Goal: Find specific page/section: Find specific page/section

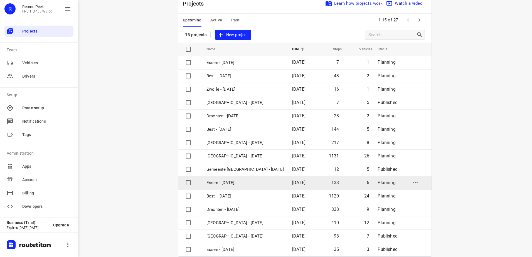
scroll to position [24, 0]
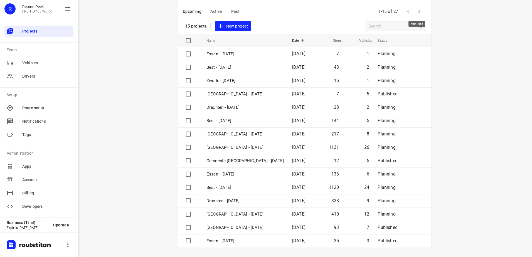
click at [418, 12] on icon "button" at bounding box center [419, 11] width 2 height 3
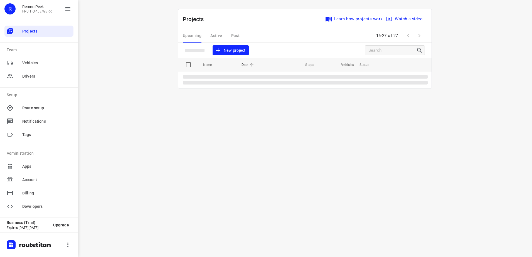
scroll to position [0, 0]
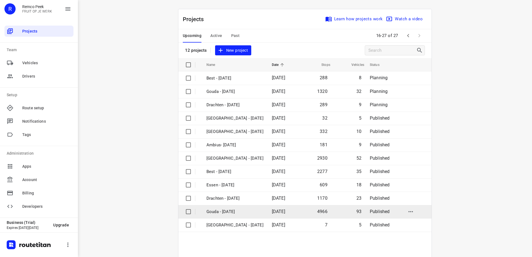
click at [230, 214] on p "Gouda - [DATE]" at bounding box center [234, 212] width 57 height 6
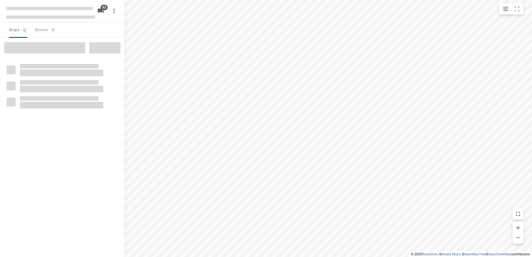
type input "distance"
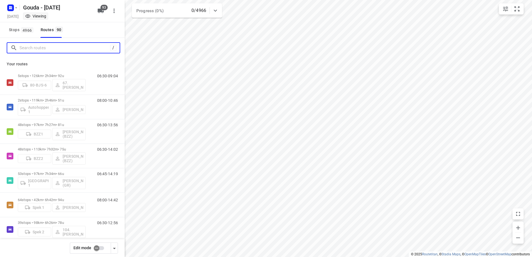
click at [54, 48] on input "Search routes" at bounding box center [64, 48] width 91 height 9
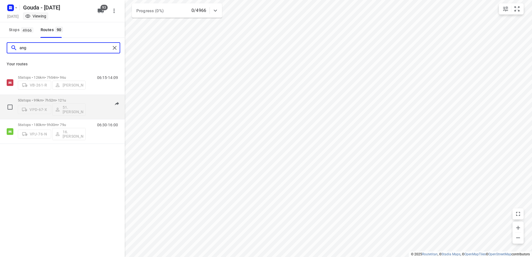
type input "ang"
click at [66, 100] on p "50 stops • 99km • 7h52m • 121u" at bounding box center [52, 100] width 68 height 4
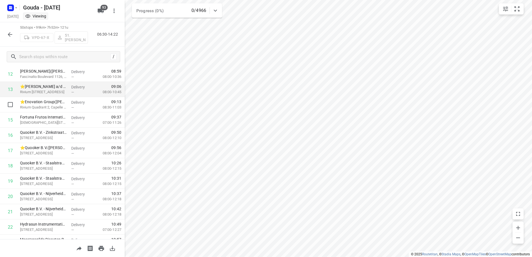
scroll to position [191, 0]
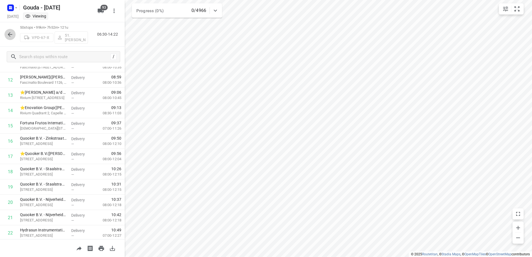
click at [12, 36] on icon "button" at bounding box center [10, 34] width 7 height 7
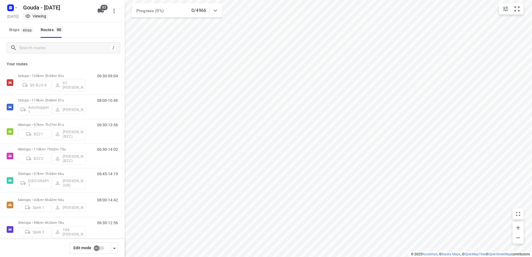
click at [102, 248] on input "checkbox" at bounding box center [97, 248] width 32 height 11
checkbox input "false"
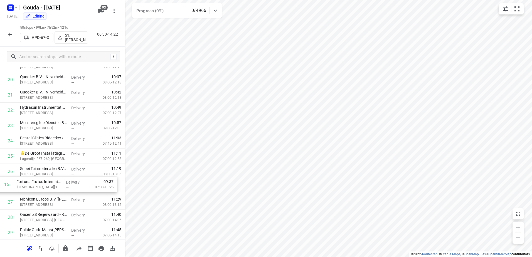
scroll to position [298, 0]
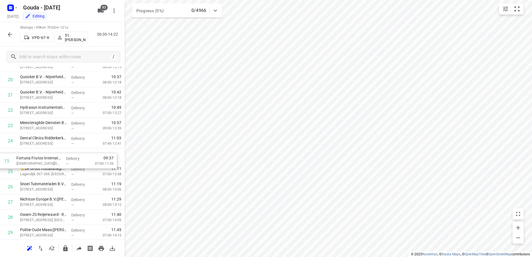
drag, startPoint x: 58, startPoint y: 210, endPoint x: 54, endPoint y: 164, distance: 46.9
click at [54, 164] on div "1 WTH Vloerverwarming B.V.([PERSON_NAME]) [STREET_ADDRESS] Delivery — 06:49 06:…" at bounding box center [62, 179] width 125 height 765
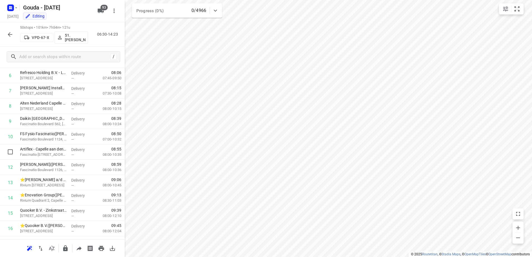
scroll to position [0, 0]
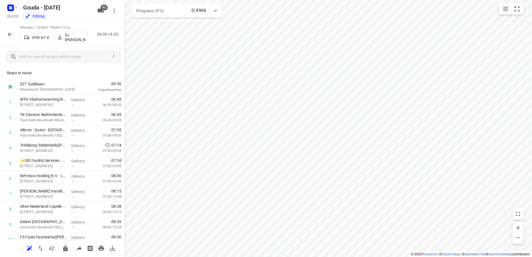
click at [8, 31] on icon "button" at bounding box center [10, 34] width 7 height 7
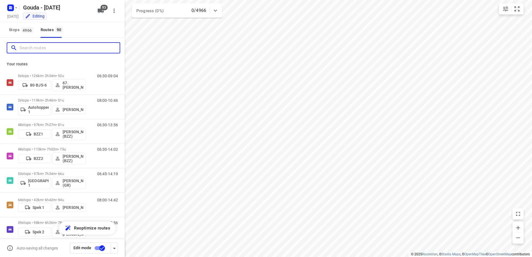
drag, startPoint x: 8, startPoint y: 31, endPoint x: 49, endPoint y: 51, distance: 45.2
click at [40, 51] on input "Search routes" at bounding box center [69, 48] width 100 height 9
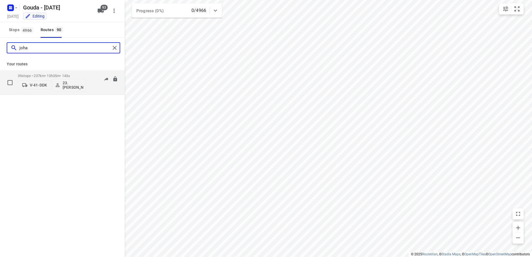
type input "joha"
click at [32, 73] on div "39 stops • 237km • 10h35m • 143u V-41-DDK 23.[PERSON_NAME]" at bounding box center [52, 82] width 68 height 23
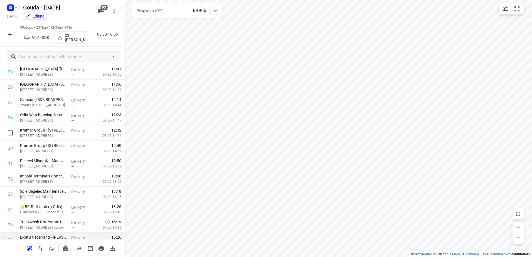
scroll to position [467, 0]
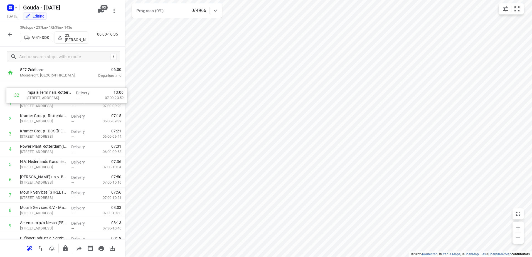
scroll to position [0, 0]
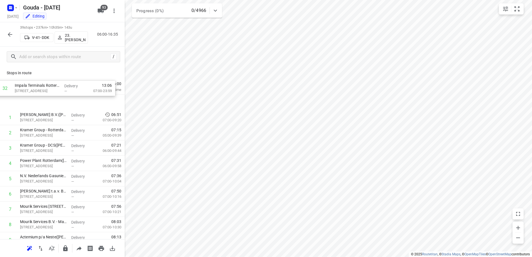
drag, startPoint x: 71, startPoint y: 109, endPoint x: 70, endPoint y: 96, distance: 13.1
click at [11, 7] on icon "button" at bounding box center [10, 7] width 9 height 9
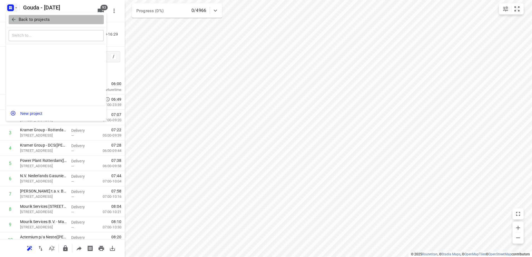
click at [26, 19] on p "Back to projects" at bounding box center [34, 19] width 31 height 6
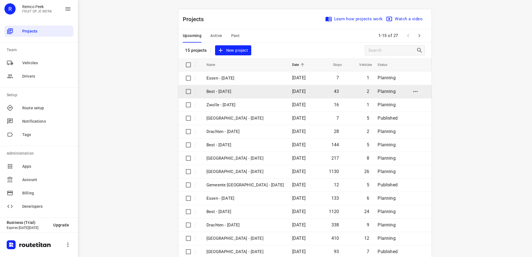
scroll to position [24, 0]
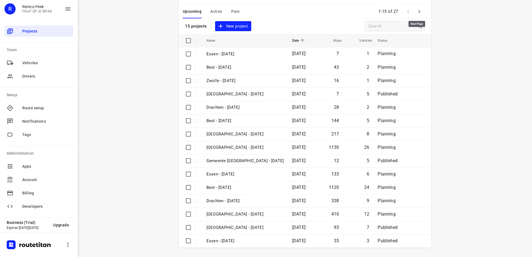
click at [419, 11] on icon "button" at bounding box center [419, 11] width 7 height 7
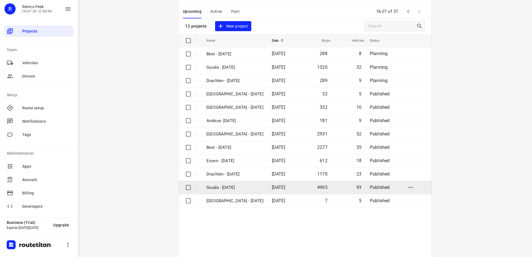
scroll to position [0, 0]
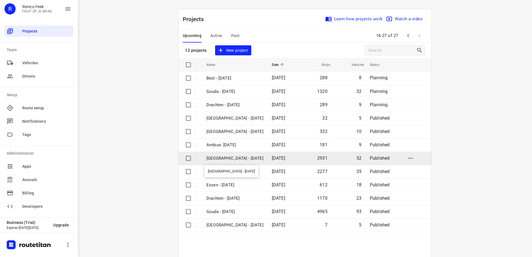
click at [252, 158] on p "[GEOGRAPHIC_DATA] - [DATE]" at bounding box center [234, 158] width 57 height 6
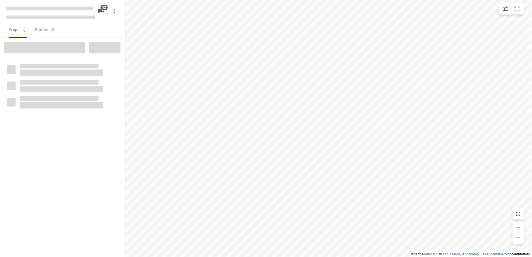
checkbox input "true"
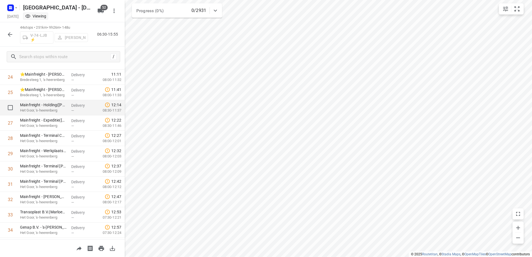
scroll to position [349, 0]
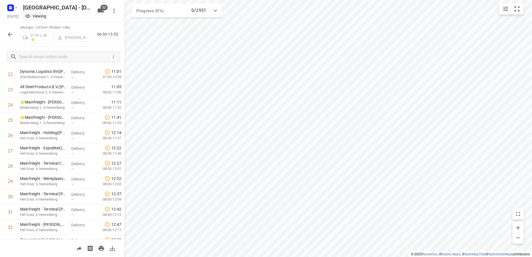
drag, startPoint x: 75, startPoint y: 25, endPoint x: 69, endPoint y: 25, distance: 5.6
click at [69, 25] on p "44 stops • 251km • 9h26m • 148u" at bounding box center [54, 27] width 68 height 5
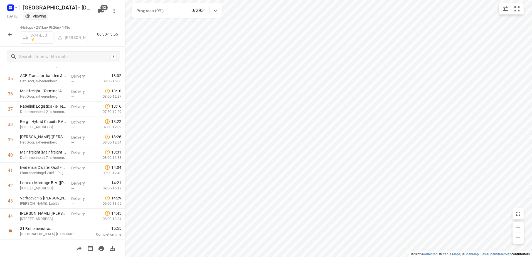
scroll to position [544, 0]
click at [7, 11] on icon "button" at bounding box center [10, 7] width 9 height 9
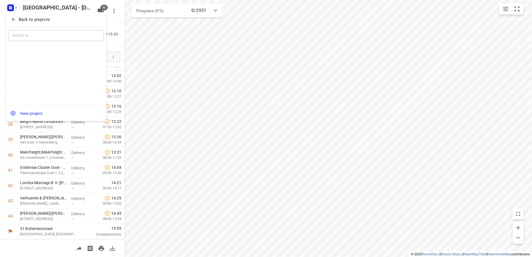
click at [22, 22] on p "Back to projects" at bounding box center [34, 19] width 31 height 6
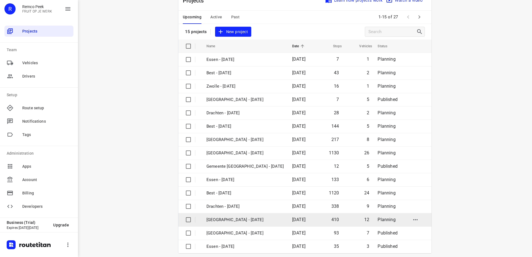
scroll to position [24, 0]
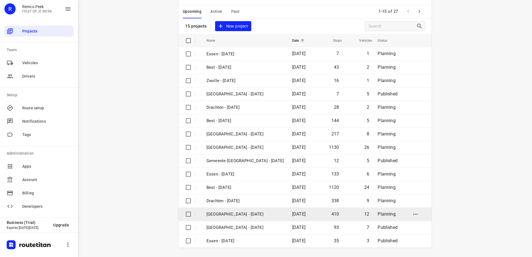
click at [253, 212] on p "[GEOGRAPHIC_DATA] - [DATE]" at bounding box center [244, 214] width 77 height 6
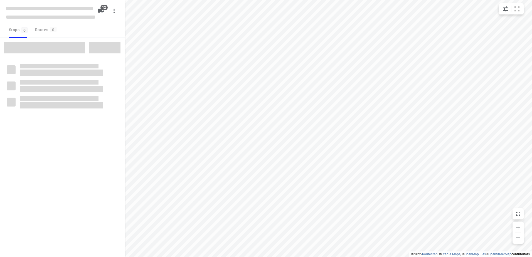
checkbox input "true"
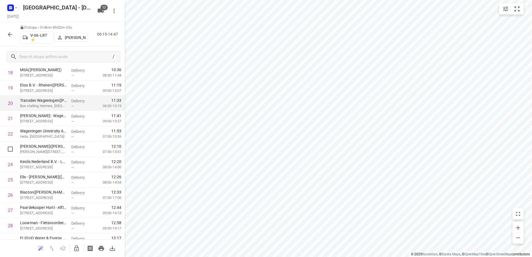
scroll to position [289, 0]
click at [9, 87] on input "checkbox" at bounding box center [10, 88] width 11 height 11
checkbox input "true"
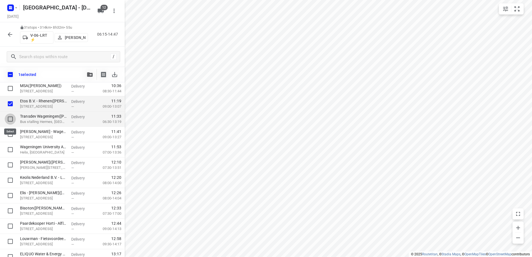
click at [10, 118] on input "checkbox" at bounding box center [10, 119] width 11 height 11
checkbox input "true"
click at [10, 137] on input "checkbox" at bounding box center [10, 134] width 11 height 11
checkbox input "true"
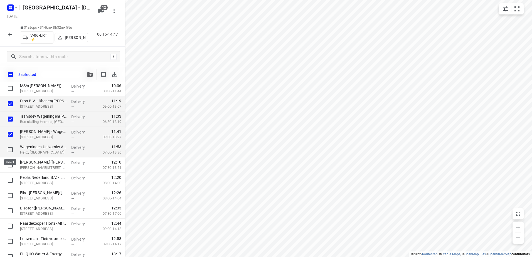
click at [11, 147] on input "checkbox" at bounding box center [10, 149] width 11 height 11
checkbox input "true"
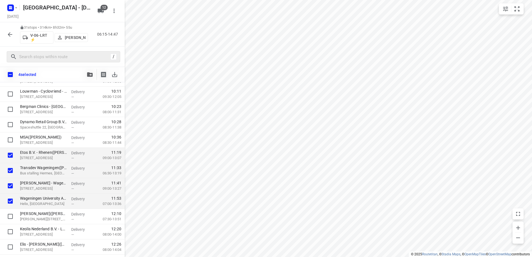
scroll to position [236, 0]
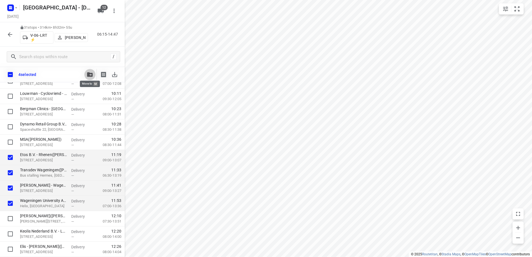
click at [90, 74] on icon "button" at bounding box center [90, 74] width 6 height 4
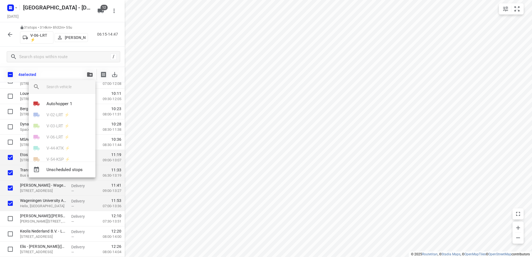
click at [396, 137] on div at bounding box center [266, 128] width 532 height 257
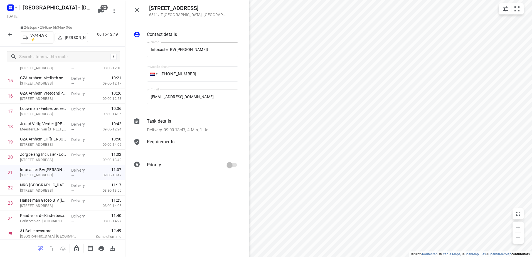
click at [77, 247] on icon "button" at bounding box center [76, 248] width 7 height 7
click at [214, 252] on button "Cancel" at bounding box center [217, 249] width 17 height 10
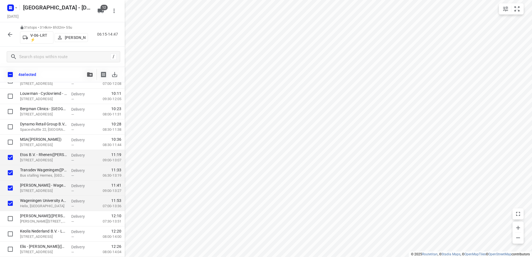
click at [88, 73] on icon "button" at bounding box center [90, 74] width 6 height 4
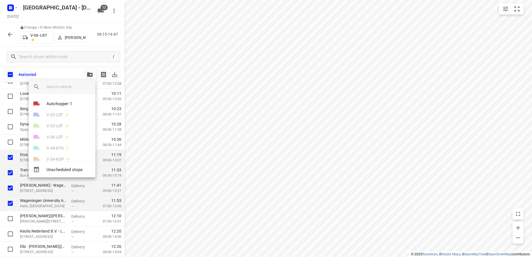
scroll to position [77, 0]
click at [65, 119] on p "V-74-LVK ⚡" at bounding box center [57, 116] width 23 height 6
click at [64, 153] on li "24" at bounding box center [62, 151] width 67 height 11
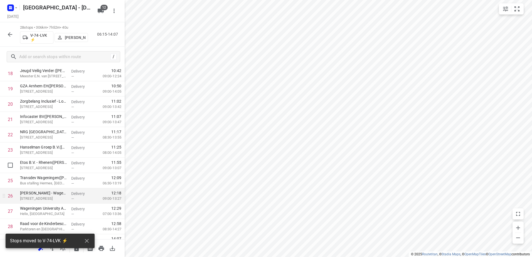
scroll to position [299, 0]
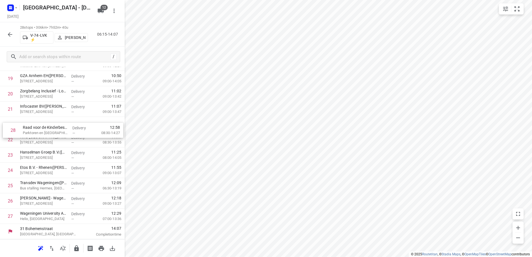
drag, startPoint x: 54, startPoint y: 216, endPoint x: 52, endPoint y: 125, distance: 90.7
click at [56, 126] on div "1 [PERSON_NAME] - Doetinchem - Outlet([PERSON_NAME]) [STREET_ADDRESS] Delivery …" at bounding box center [62, 10] width 125 height 428
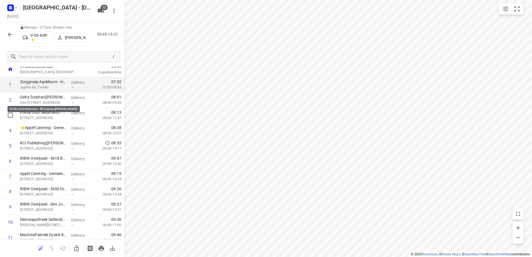
scroll to position [0, 0]
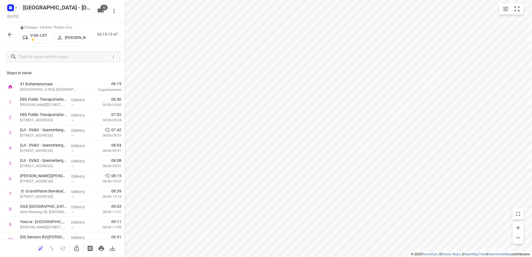
click at [12, 8] on rect "button" at bounding box center [10, 7] width 7 height 7
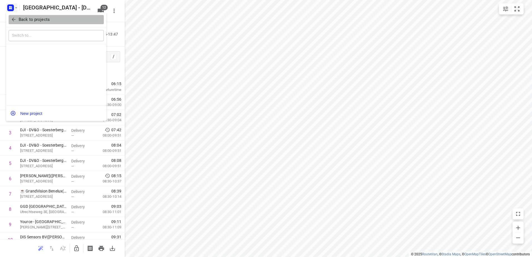
click at [16, 17] on icon "button" at bounding box center [14, 20] width 6 height 6
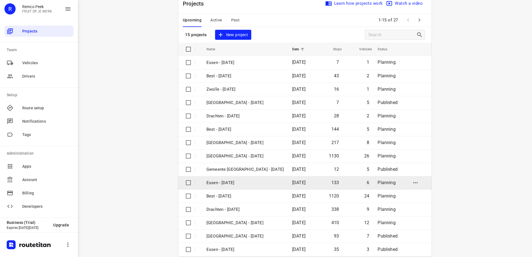
scroll to position [24, 0]
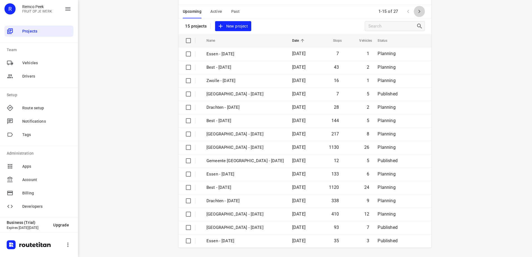
click at [416, 16] on button "button" at bounding box center [419, 11] width 11 height 11
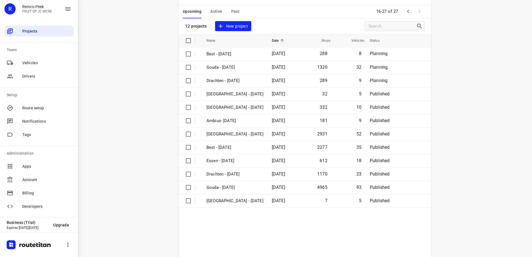
scroll to position [0, 0]
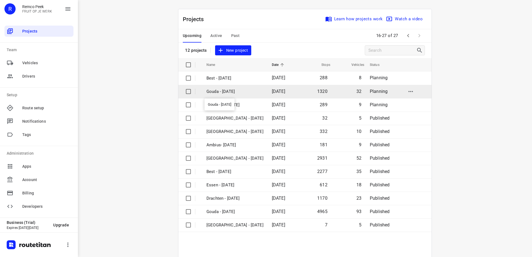
click at [238, 94] on p "Gouda - [DATE]" at bounding box center [234, 91] width 57 height 6
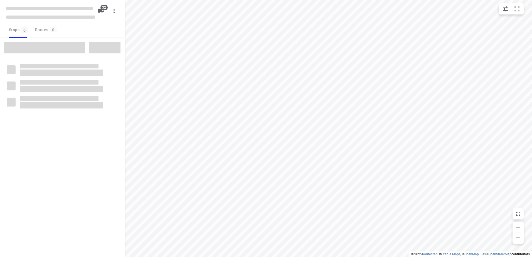
checkbox input "true"
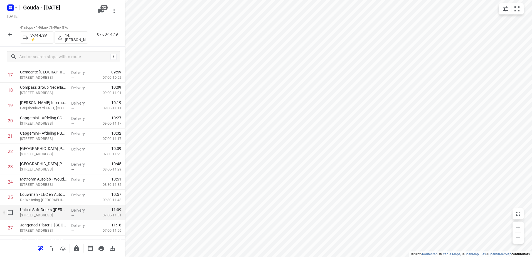
scroll to position [306, 0]
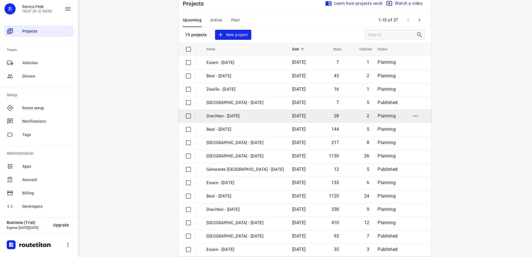
scroll to position [24, 0]
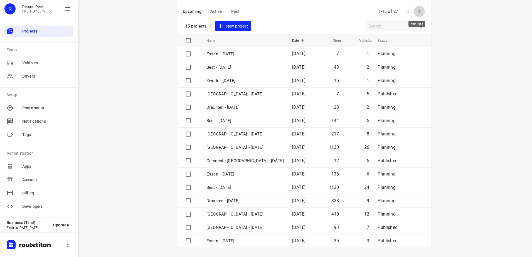
click at [422, 14] on button "button" at bounding box center [419, 11] width 11 height 11
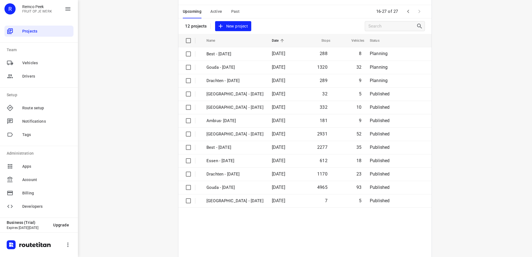
scroll to position [0, 0]
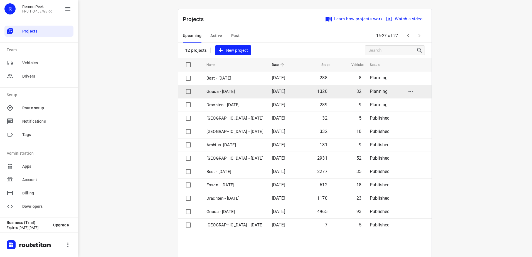
click at [250, 90] on p "Gouda - [DATE]" at bounding box center [234, 91] width 57 height 6
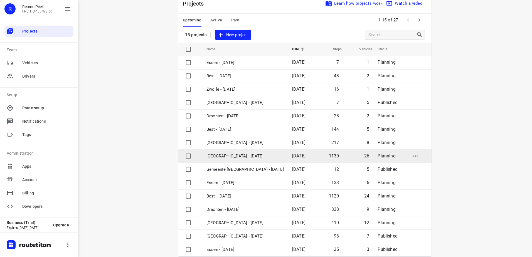
scroll to position [24, 0]
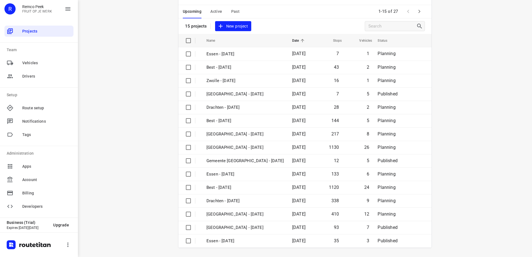
click at [414, 14] on button "button" at bounding box center [419, 11] width 11 height 11
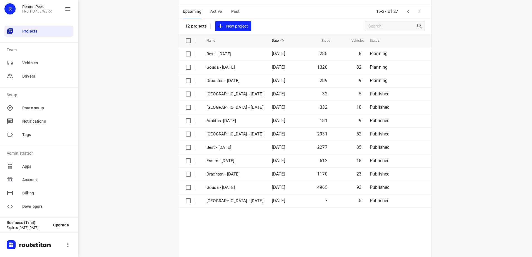
scroll to position [0, 0]
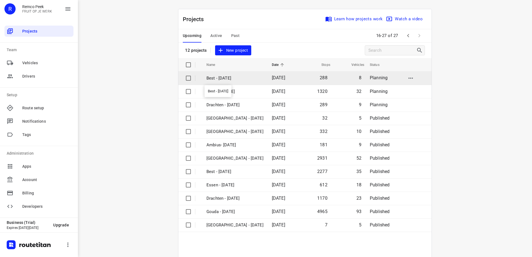
click at [248, 76] on p "Best - [DATE]" at bounding box center [234, 78] width 57 height 6
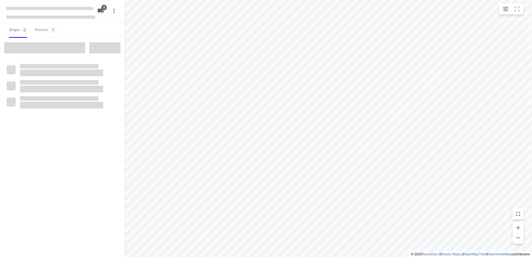
checkbox input "true"
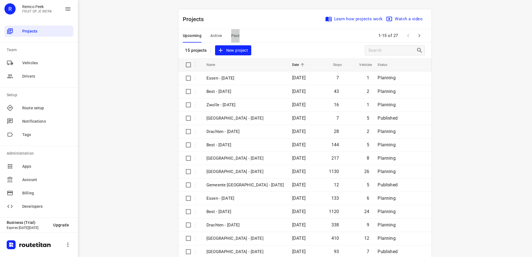
click at [233, 32] on span "Past" at bounding box center [235, 35] width 9 height 7
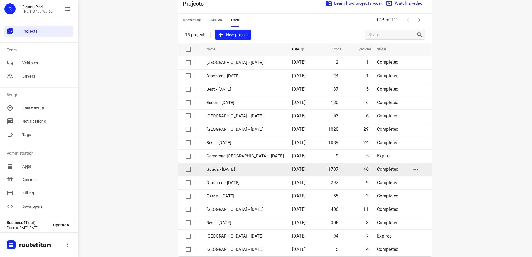
scroll to position [24, 0]
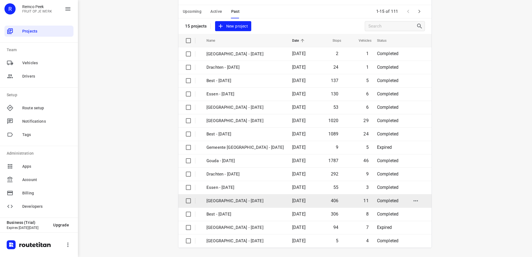
click at [292, 203] on span "19 Aug 2025" at bounding box center [298, 200] width 13 height 5
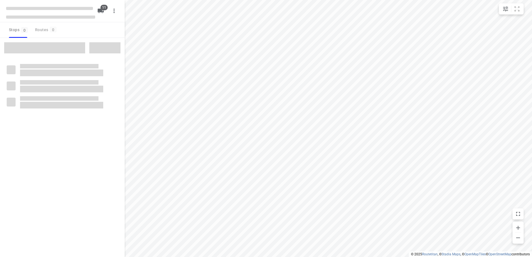
type input "distance"
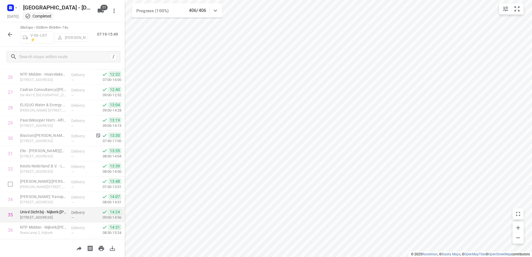
scroll to position [424, 0]
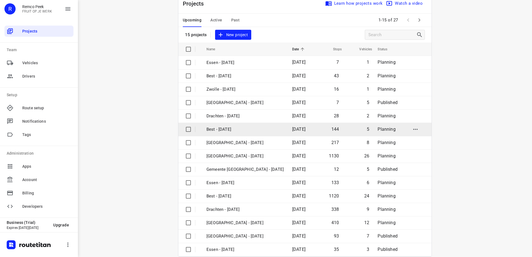
scroll to position [24, 0]
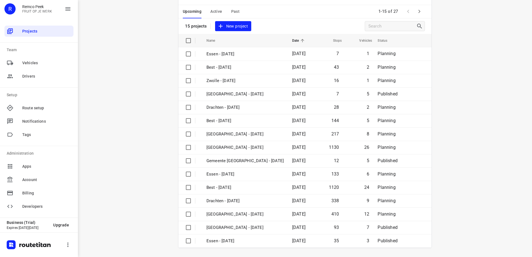
click at [220, 14] on div "Upcoming Active Past" at bounding box center [216, 11] width 66 height 13
click at [213, 9] on span "Active" at bounding box center [216, 11] width 12 height 7
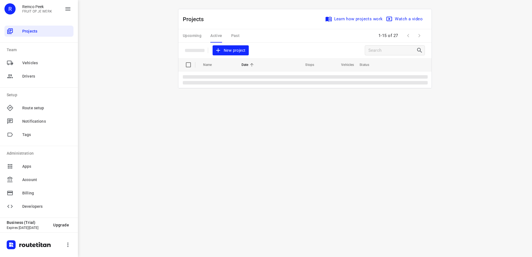
scroll to position [0, 0]
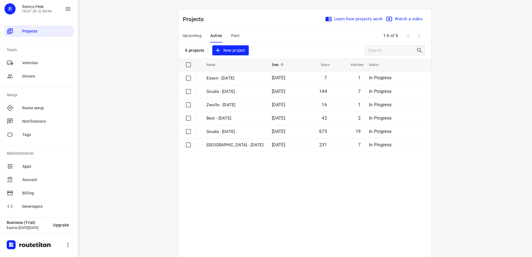
click at [196, 35] on span "Upcoming" at bounding box center [192, 35] width 19 height 7
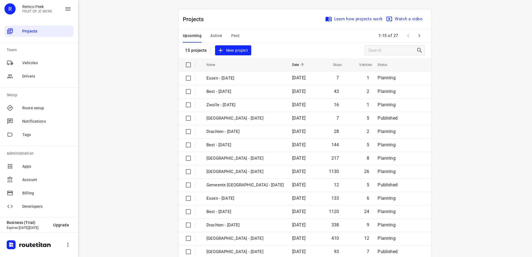
click at [418, 37] on icon "button" at bounding box center [419, 35] width 7 height 7
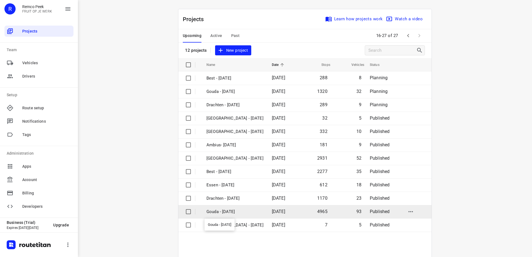
click at [242, 209] on p "Gouda - [DATE]" at bounding box center [234, 212] width 57 height 6
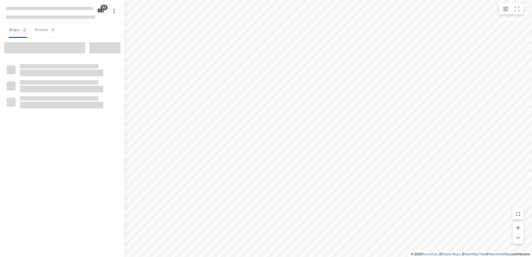
click at [60, 45] on span at bounding box center [44, 47] width 81 height 11
type input "distance"
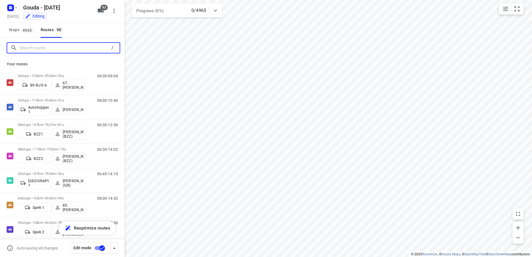
click at [87, 52] on input "Search routes" at bounding box center [63, 48] width 89 height 9
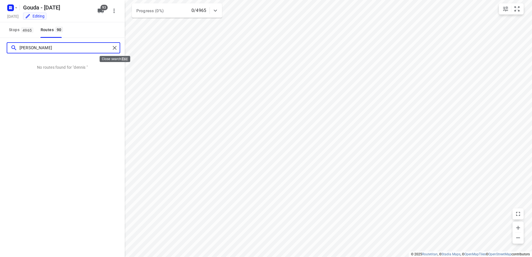
type input "dennis"
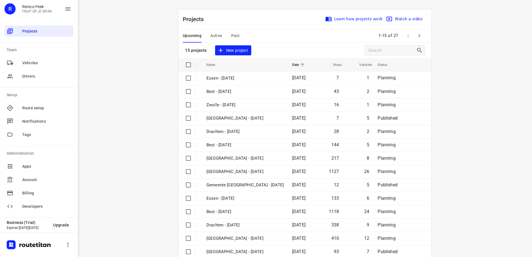
click at [234, 34] on span "Past" at bounding box center [235, 35] width 9 height 7
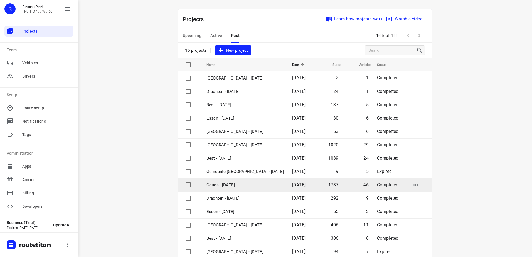
click at [250, 184] on p "Gouda - [DATE]" at bounding box center [244, 185] width 77 height 6
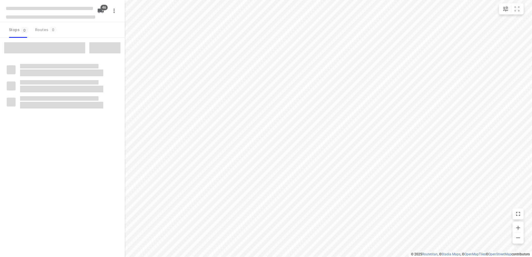
type input "distance"
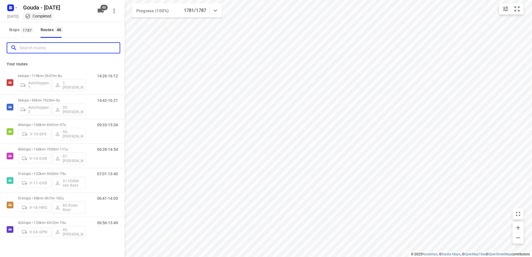
drag, startPoint x: 73, startPoint y: 45, endPoint x: 72, endPoint y: 48, distance: 3.0
click at [72, 48] on input "Search routes" at bounding box center [69, 48] width 100 height 9
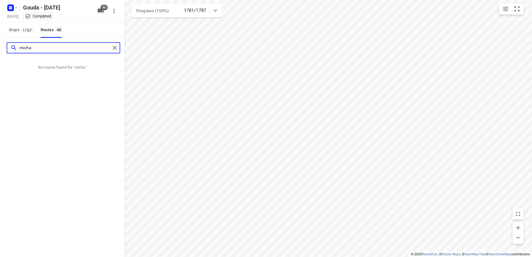
type input "micha"
click at [114, 43] on div "micha" at bounding box center [64, 47] width 114 height 11
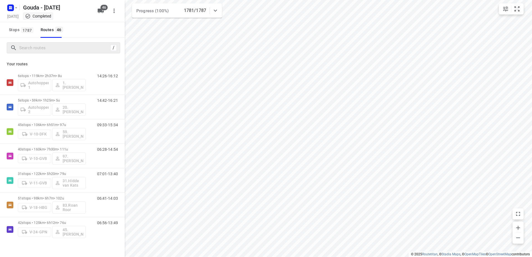
click at [52, 42] on div "/" at bounding box center [62, 48] width 125 height 20
click at [56, 50] on input "Search routes" at bounding box center [63, 48] width 89 height 9
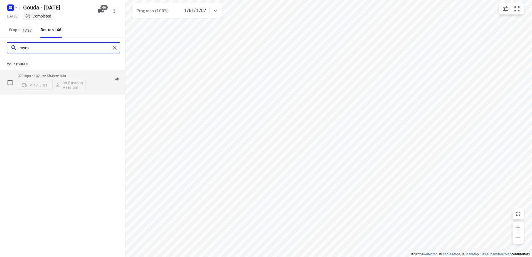
type input "raym"
click at [67, 71] on div "37 stops • 102km • 5h38m • 84u V-47-JHN 98.Raymond Haarlem" at bounding box center [52, 82] width 68 height 23
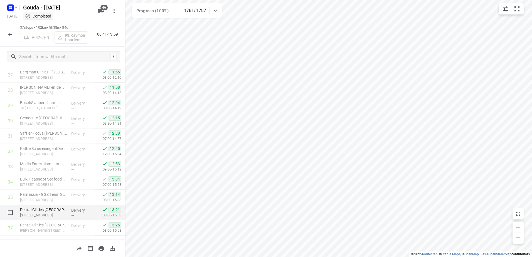
scroll to position [437, 0]
